Goal: Check status: Check status

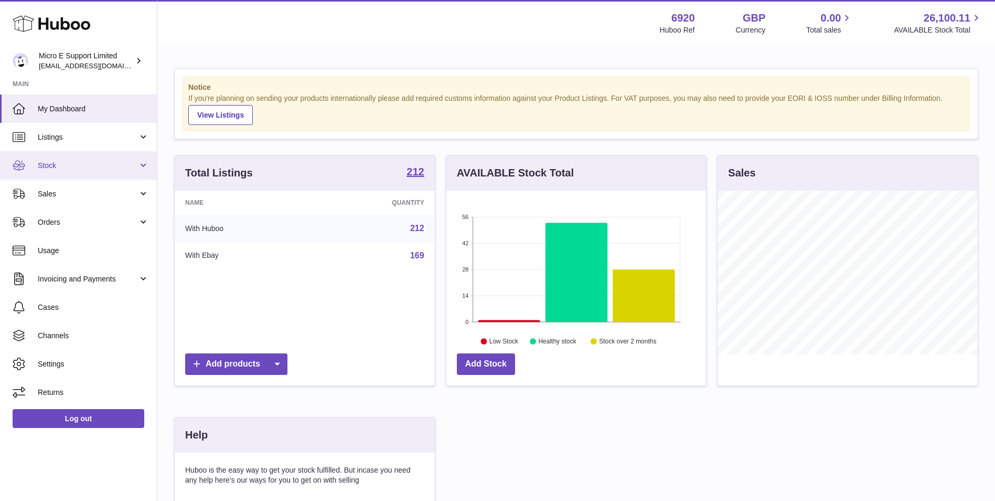
click at [62, 170] on span "Stock" at bounding box center [88, 166] width 100 height 10
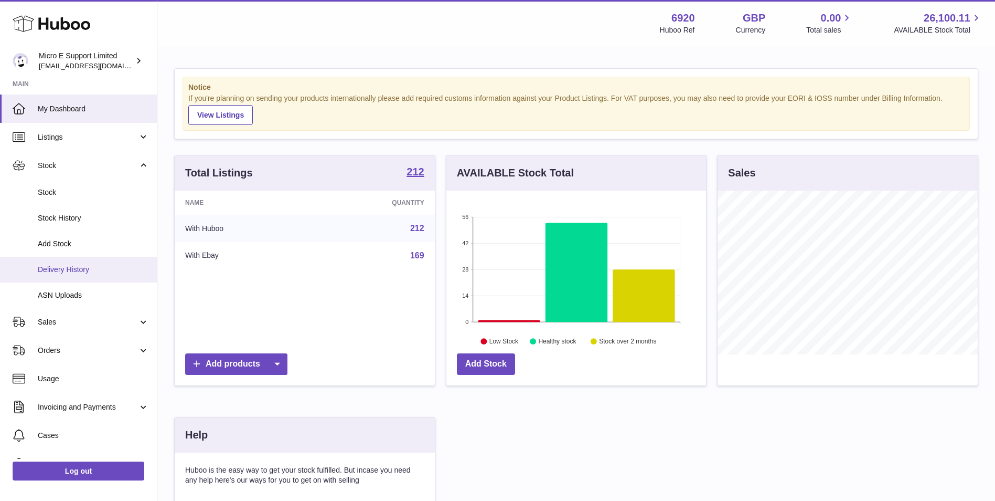
click at [76, 273] on span "Delivery History" at bounding box center [93, 269] width 111 height 10
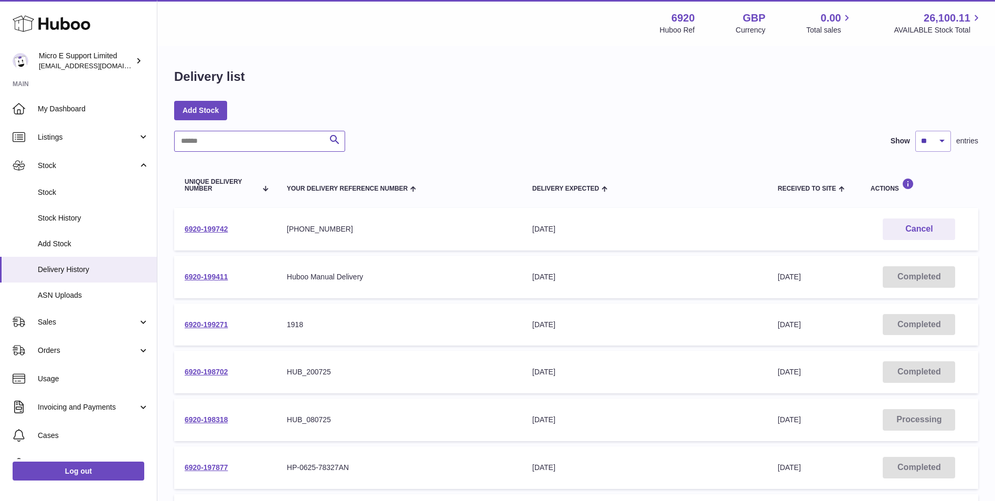
click at [210, 141] on input "text" at bounding box center [259, 141] width 171 height 21
paste input "**********"
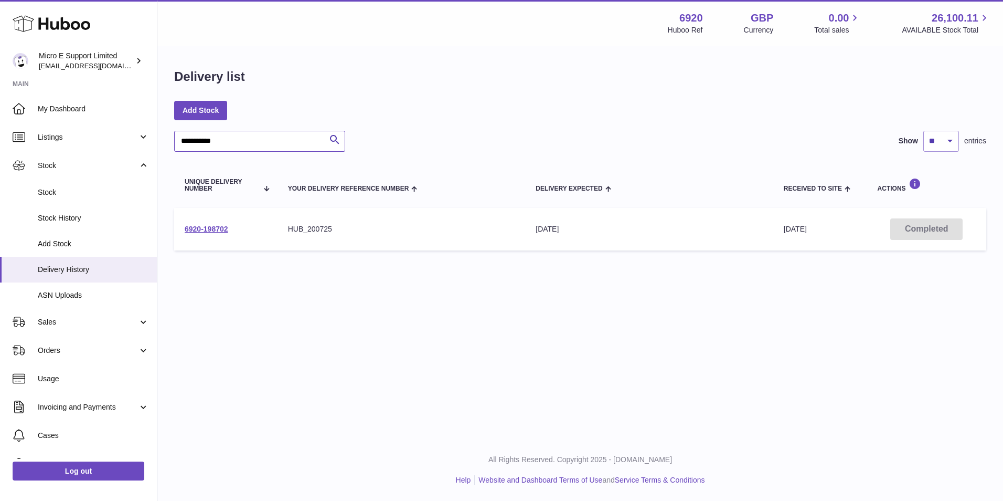
type input "**********"
drag, startPoint x: 246, startPoint y: 237, endPoint x: 184, endPoint y: 231, distance: 62.2
click at [184, 231] on td "6920-198702" at bounding box center [225, 229] width 103 height 42
copy link "6920-198702"
drag, startPoint x: 184, startPoint y: 231, endPoint x: 220, endPoint y: 231, distance: 36.7
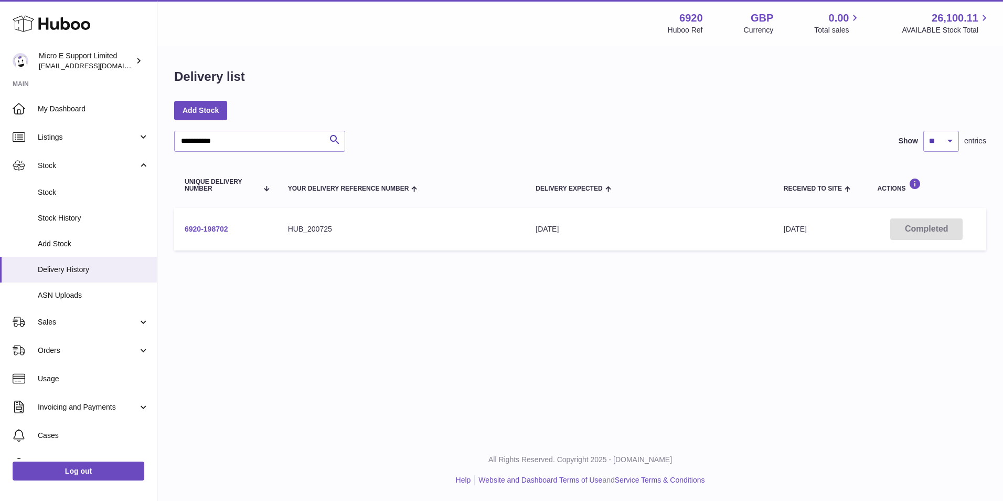
click at [219, 231] on link "6920-198702" at bounding box center [207, 229] width 44 height 8
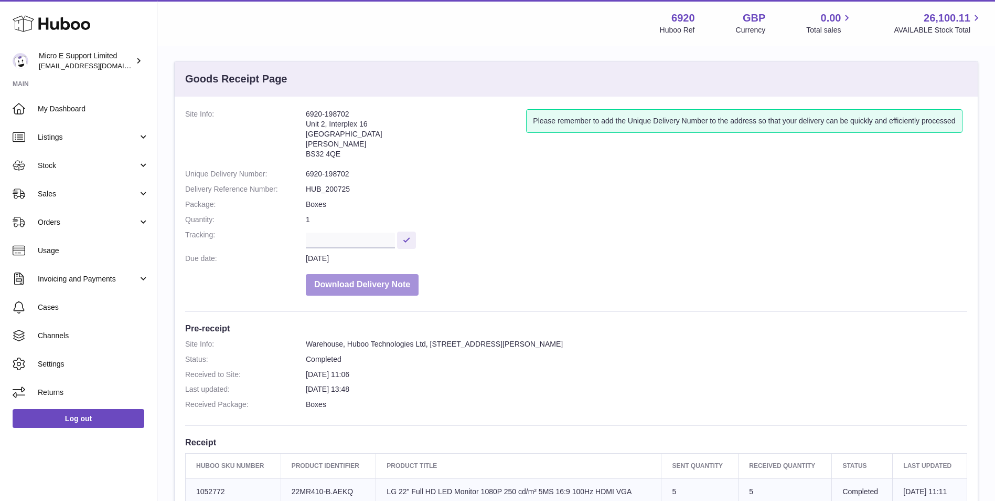
scroll to position [210, 0]
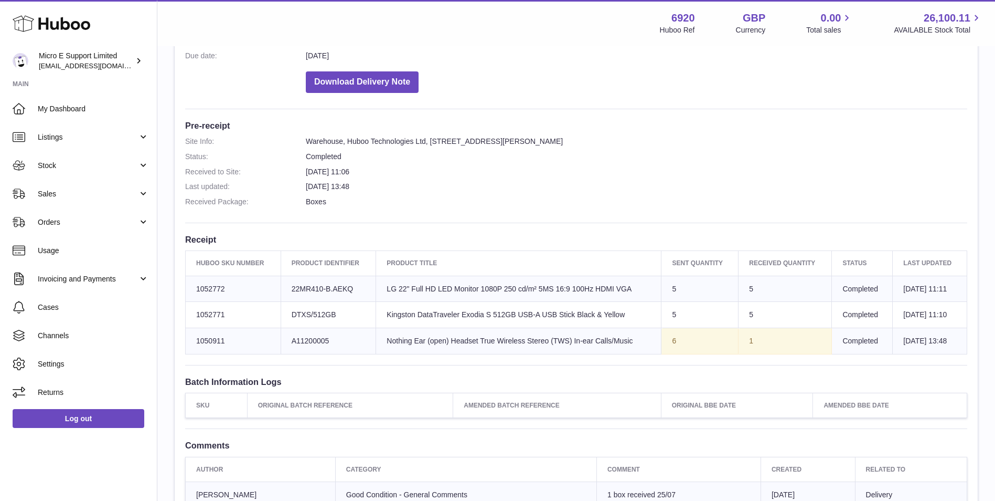
click at [205, 339] on td "Huboo SKU Number 1050911" at bounding box center [233, 341] width 95 height 26
copy td "1050911"
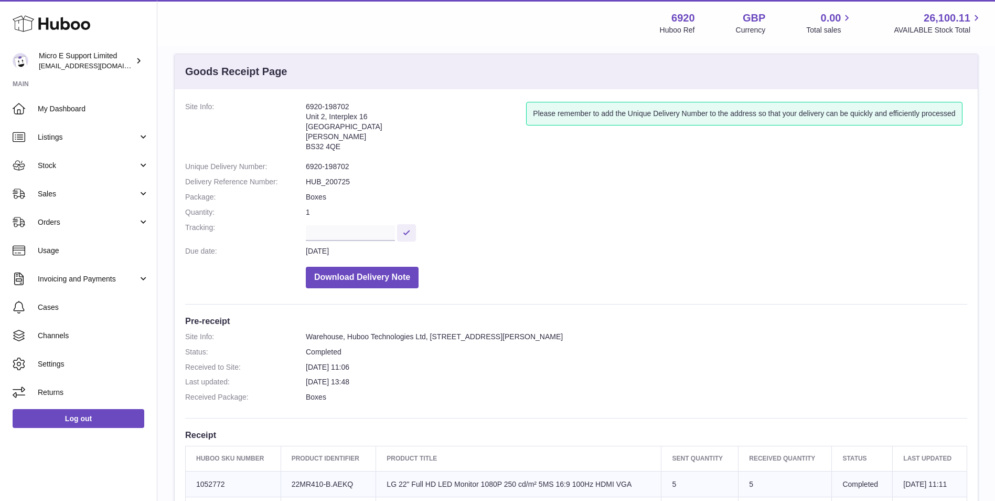
scroll to position [0, 0]
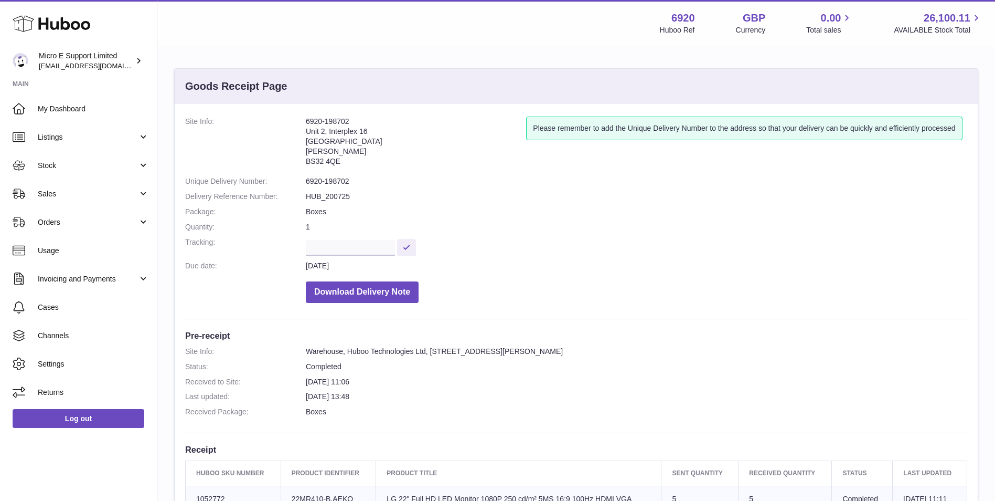
drag, startPoint x: 362, startPoint y: 118, endPoint x: 307, endPoint y: 117, distance: 54.6
click at [307, 117] on address "6920-198702 Unit 2, Interplex 16 Ash Ridge Road Bradley Stoke BS32 4QE" at bounding box center [416, 143] width 220 height 55
copy address "6920-198702"
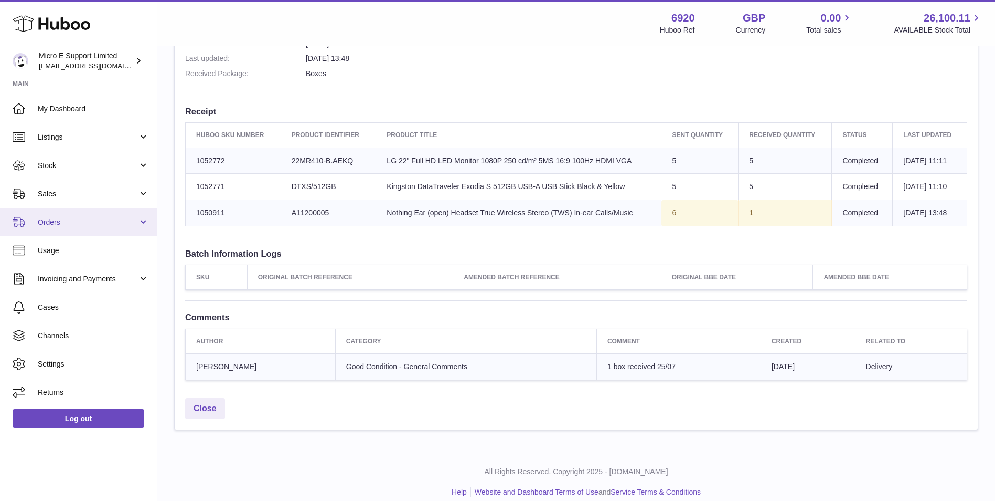
scroll to position [349, 0]
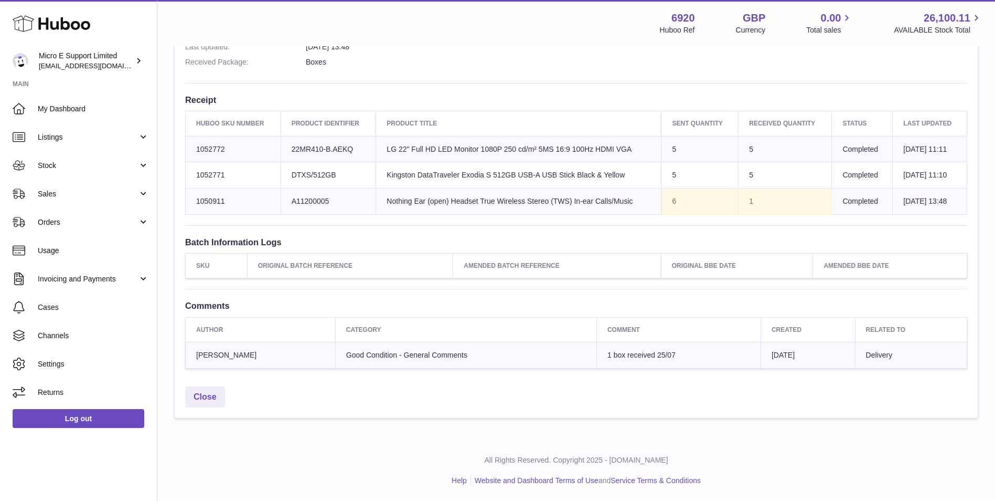
click at [202, 200] on td "Huboo SKU Number 1050911" at bounding box center [233, 201] width 95 height 26
copy tr "1050911"
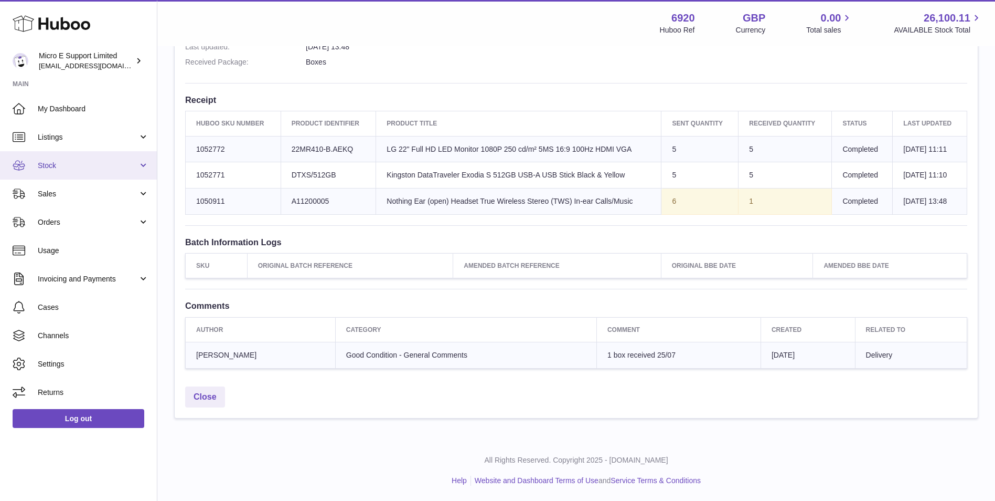
click at [68, 166] on span "Stock" at bounding box center [88, 166] width 100 height 10
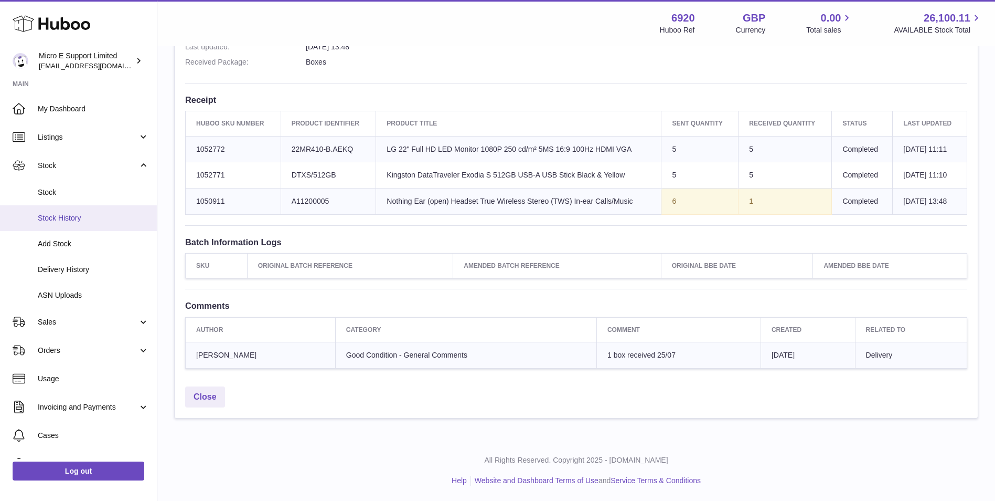
click at [81, 222] on span "Stock History" at bounding box center [93, 218] width 111 height 10
click at [103, 213] on span "Stock History" at bounding box center [93, 218] width 111 height 10
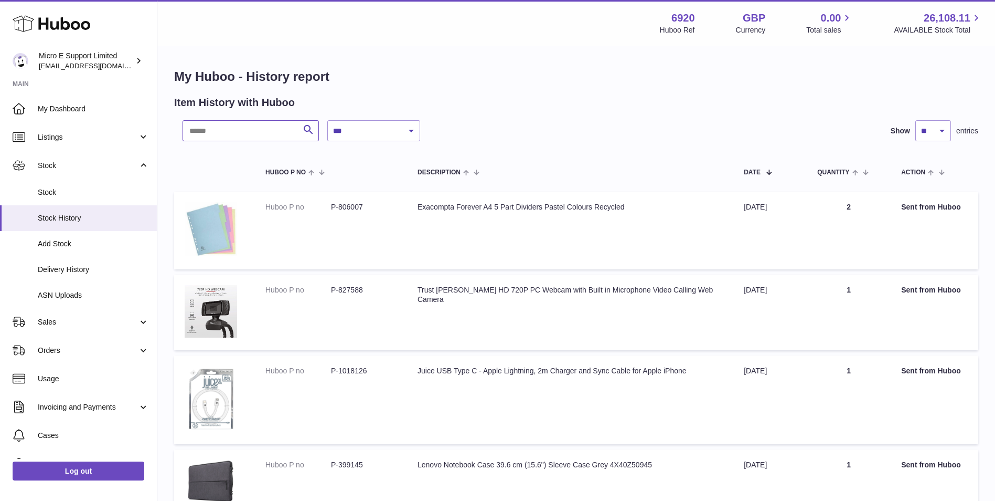
click at [224, 134] on input "text" at bounding box center [251, 130] width 136 height 21
paste input "*******"
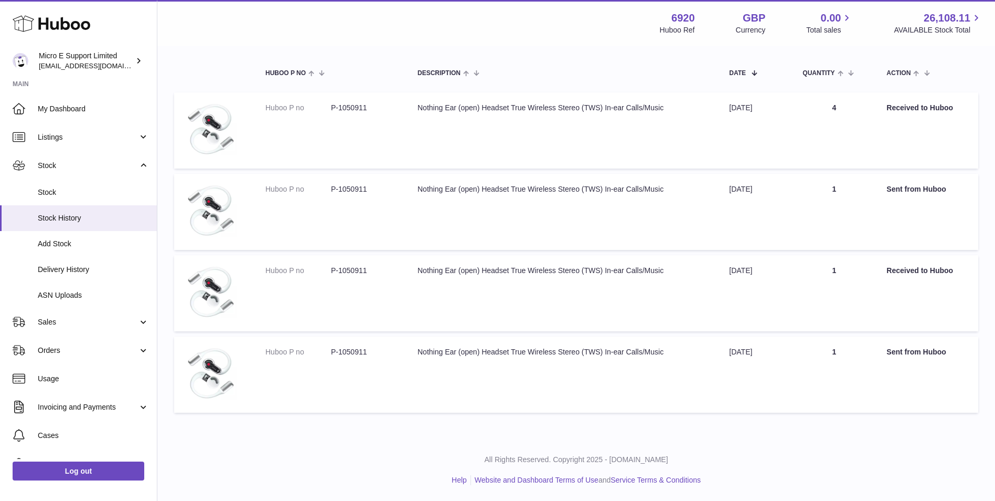
scroll to position [47, 0]
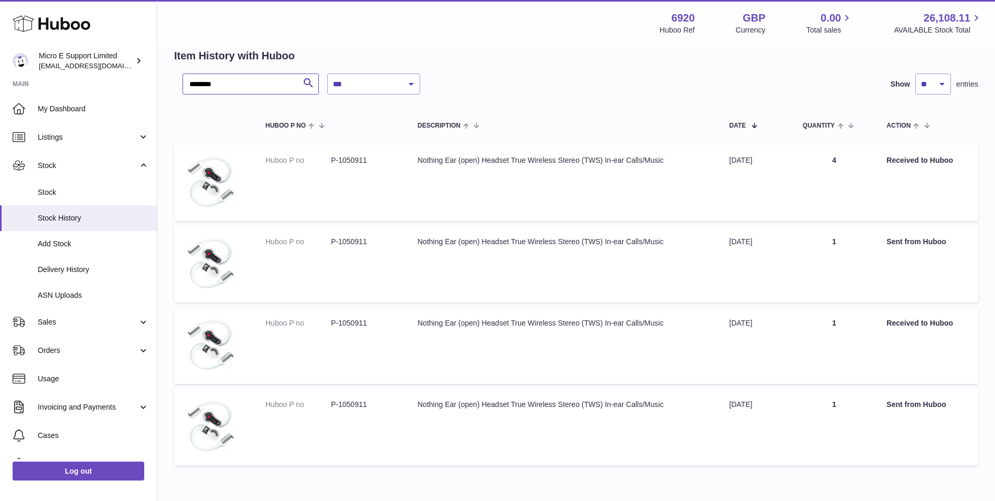
type input "*******"
click at [939, 240] on strong "Sent from Huboo" at bounding box center [917, 241] width 60 height 8
